Goal: Task Accomplishment & Management: Complete application form

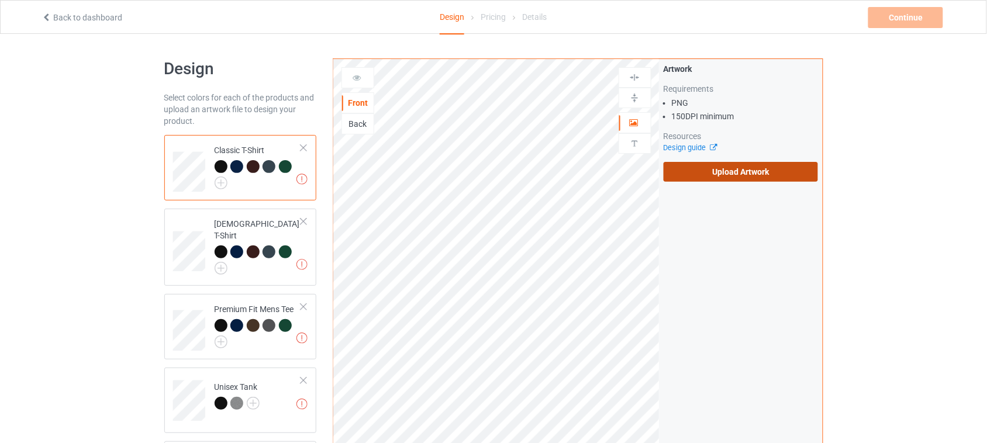
click at [732, 177] on label "Upload Artwork" at bounding box center [741, 172] width 155 height 20
click at [0, 0] on input "Upload Artwork" at bounding box center [0, 0] width 0 height 0
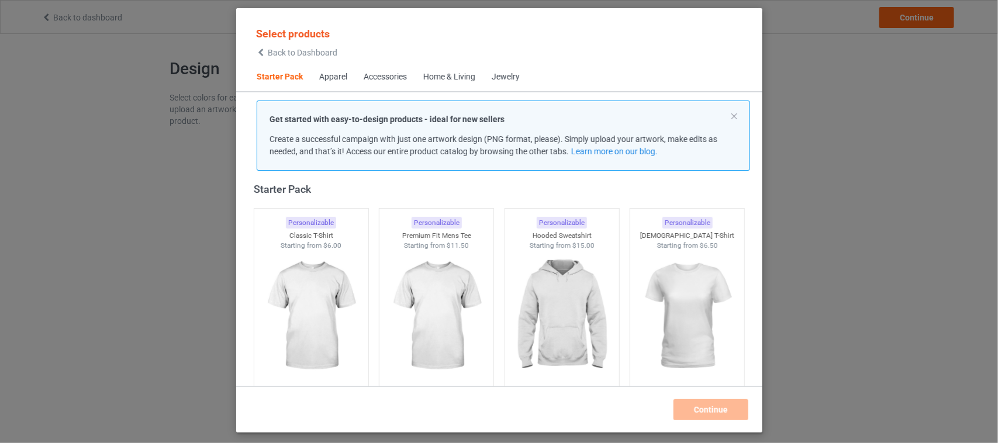
click at [265, 50] on icon at bounding box center [261, 53] width 10 height 8
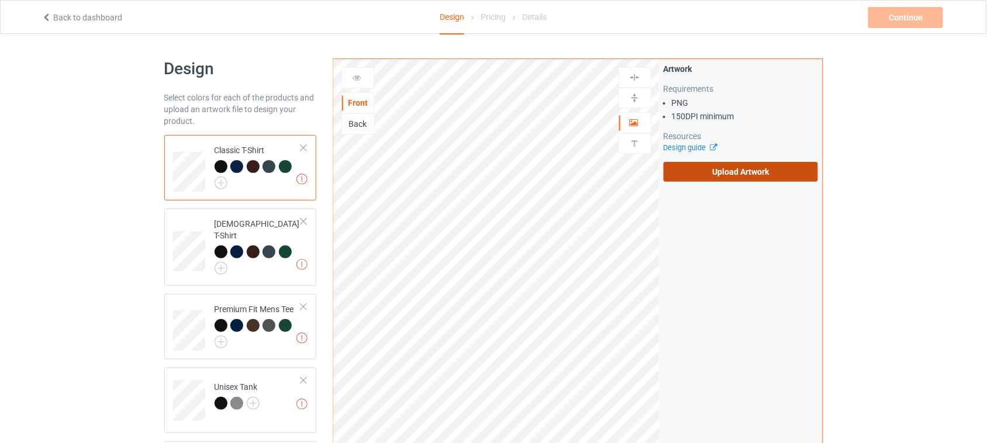
click at [747, 176] on label "Upload Artwork" at bounding box center [741, 172] width 155 height 20
click at [0, 0] on input "Upload Artwork" at bounding box center [0, 0] width 0 height 0
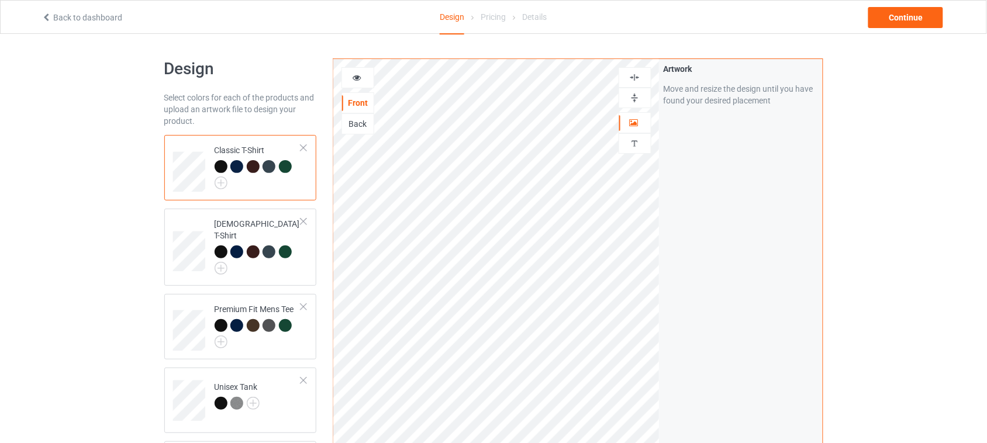
click at [636, 75] on img at bounding box center [634, 77] width 11 height 11
click at [635, 77] on img at bounding box center [634, 77] width 11 height 11
click at [916, 13] on div "Continue" at bounding box center [905, 17] width 75 height 21
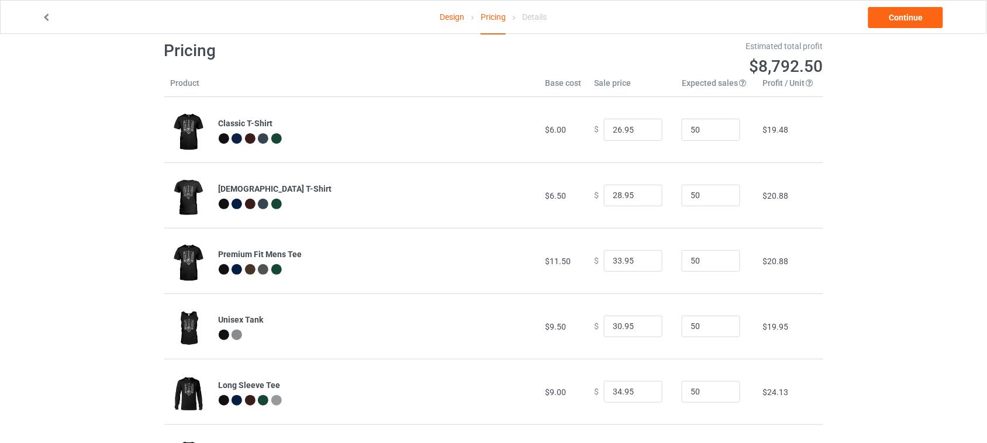
scroll to position [1, 0]
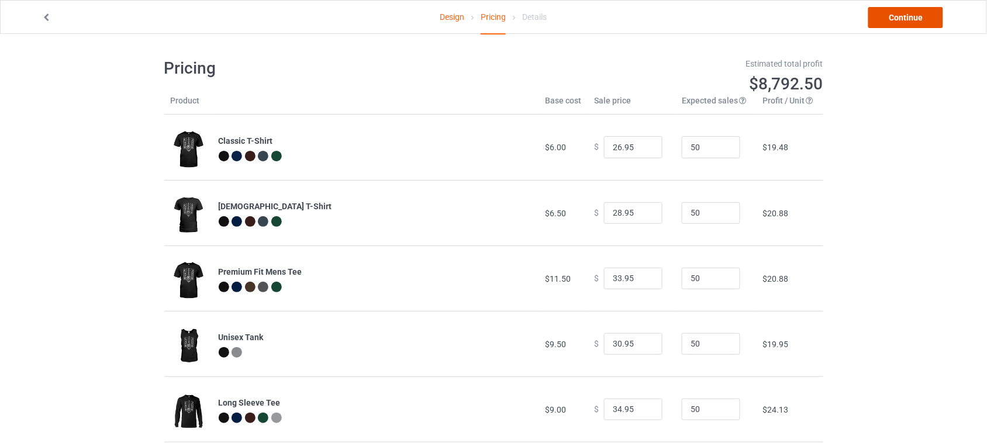
click at [910, 16] on link "Continue" at bounding box center [905, 17] width 75 height 21
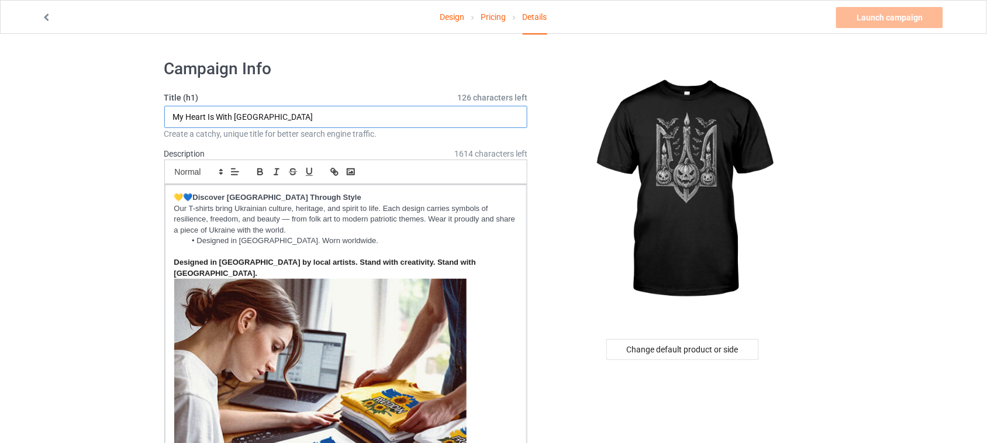
drag, startPoint x: 304, startPoint y: 117, endPoint x: 142, endPoint y: 122, distance: 162.0
paste input "[DATE] ukraine trident"
click at [174, 115] on input "[DATE] ukraine trident" at bounding box center [346, 117] width 364 height 22
type input "[DATE] Ukraine Trident"
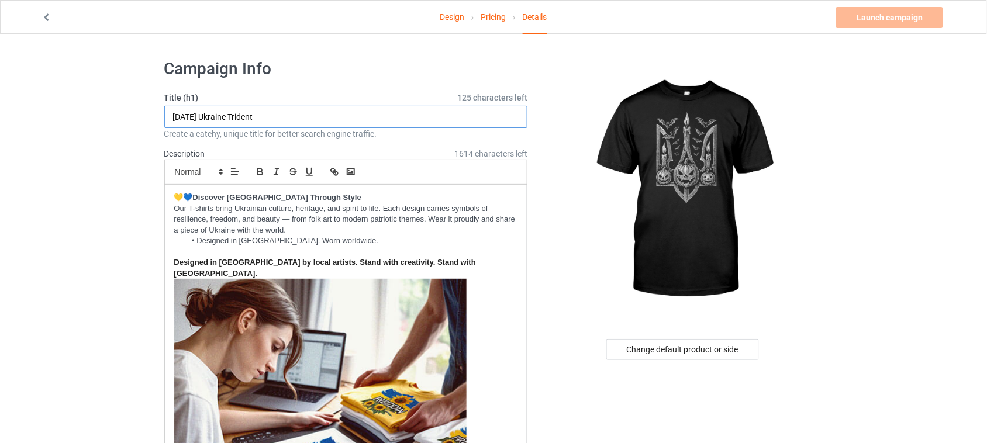
drag, startPoint x: 212, startPoint y: 116, endPoint x: 135, endPoint y: 116, distance: 76.6
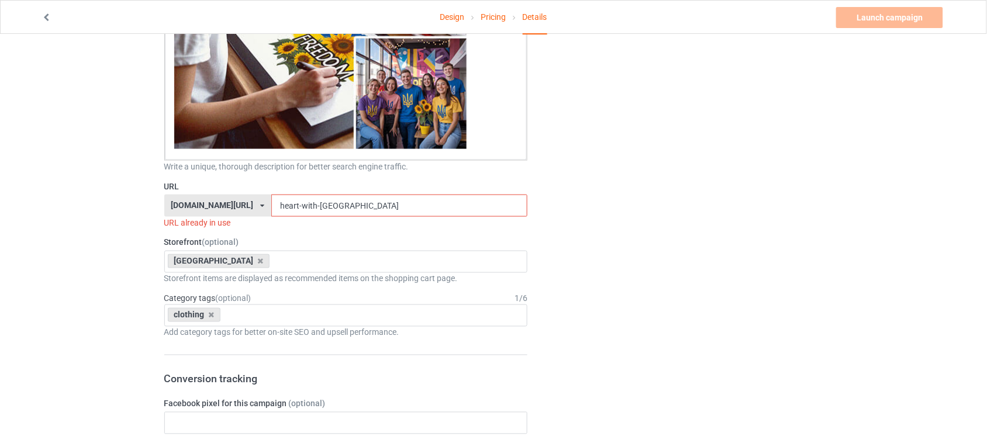
scroll to position [439, 0]
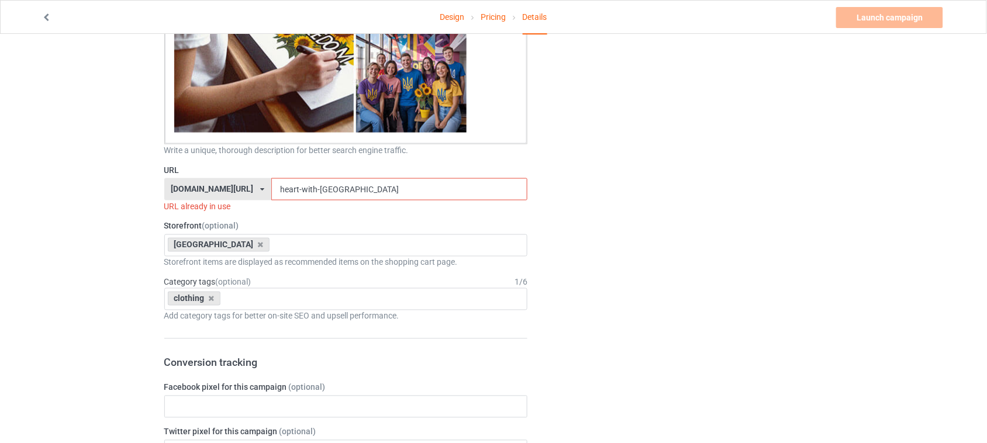
drag, startPoint x: 343, startPoint y: 175, endPoint x: 133, endPoint y: 174, distance: 209.9
click at [135, 174] on div "Design Pricing Details Launch campaign Invalid campaign URL Campaign Info Title…" at bounding box center [493, 381] width 987 height 1572
paste input "[DATE]"
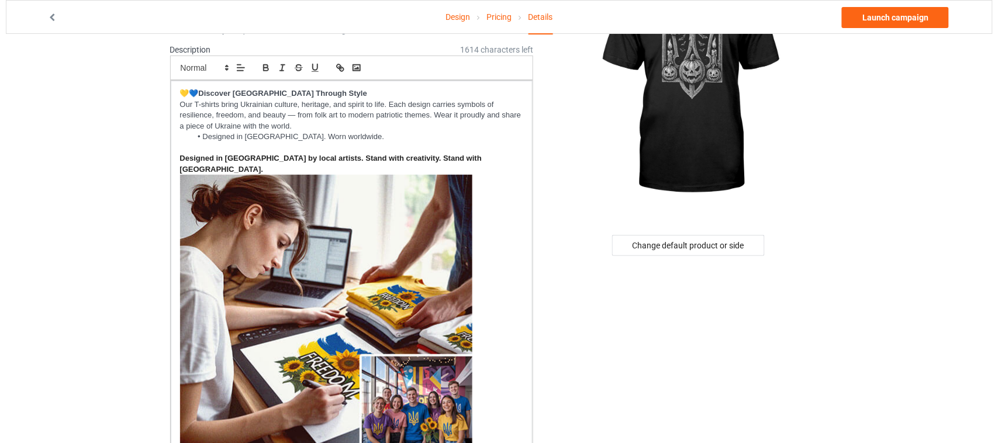
scroll to position [0, 0]
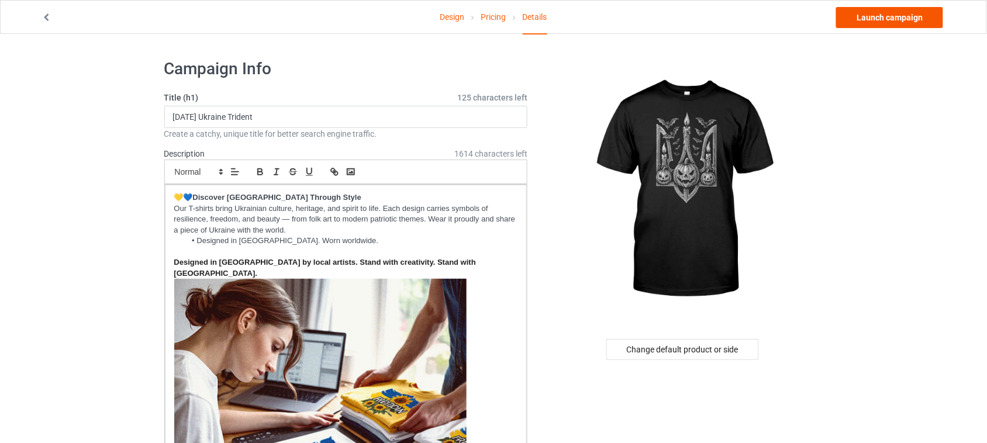
type input "[DATE]-trident"
click at [895, 23] on link "Launch campaign" at bounding box center [889, 17] width 107 height 21
